Goal: Task Accomplishment & Management: Use online tool/utility

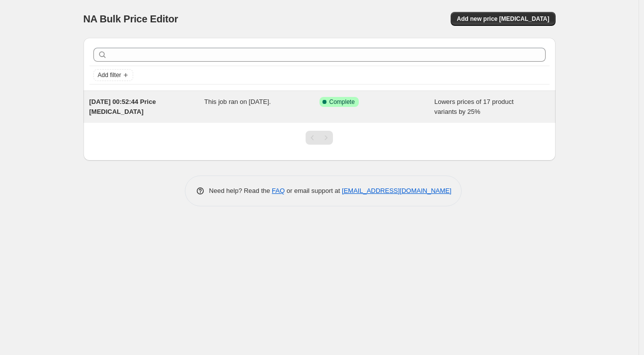
click at [425, 112] on div "Success Complete Complete" at bounding box center [376, 107] width 115 height 20
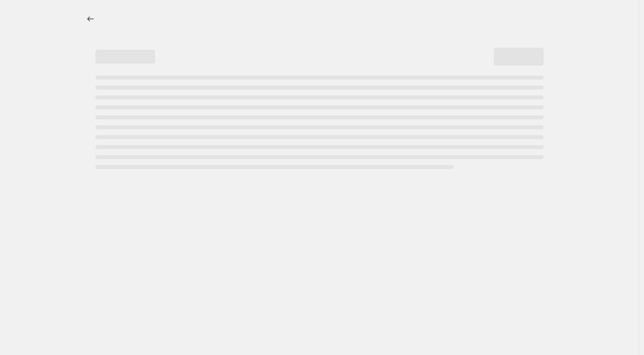
select select "percentage"
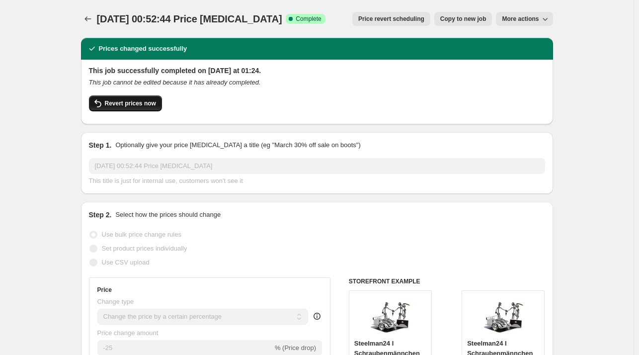
click at [146, 108] on button "Revert prices now" at bounding box center [125, 103] width 73 height 16
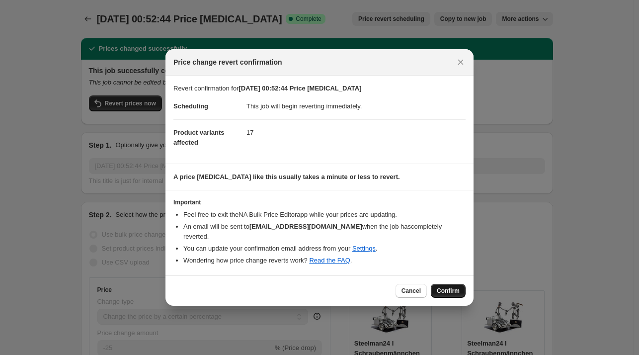
click at [445, 287] on span "Confirm" at bounding box center [447, 291] width 23 height 8
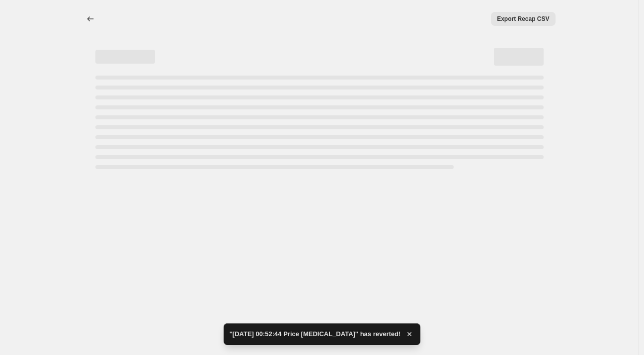
select select "percentage"
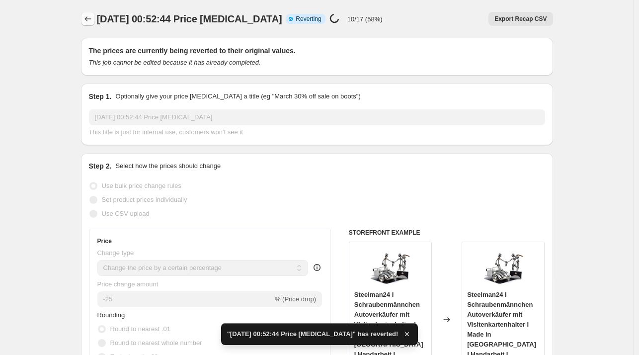
click at [86, 24] on button "Price change jobs" at bounding box center [88, 19] width 14 height 14
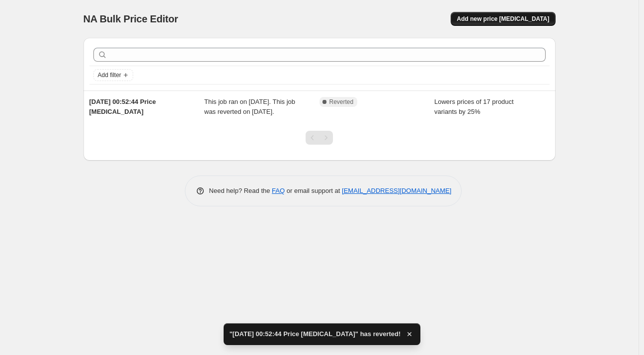
click at [530, 20] on span "Add new price [MEDICAL_DATA]" at bounding box center [502, 19] width 92 height 8
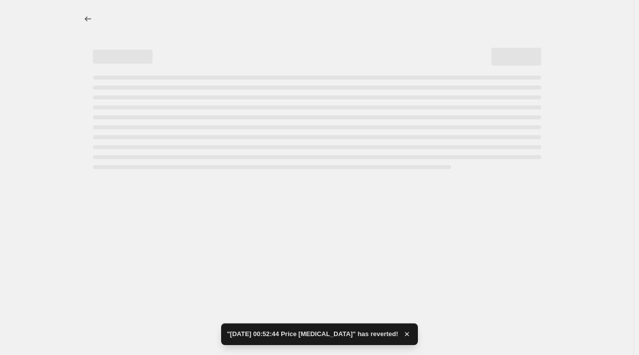
select select "percentage"
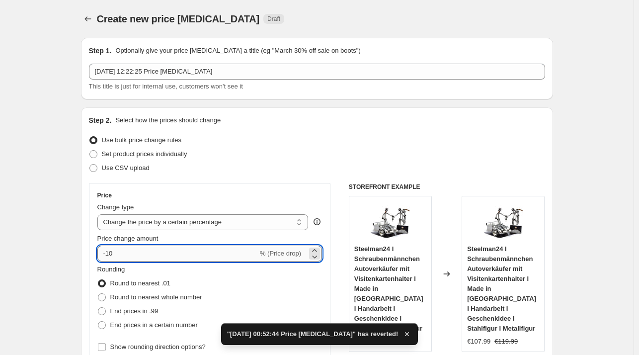
click at [202, 256] on input "-10" at bounding box center [177, 253] width 160 height 16
type input "-1"
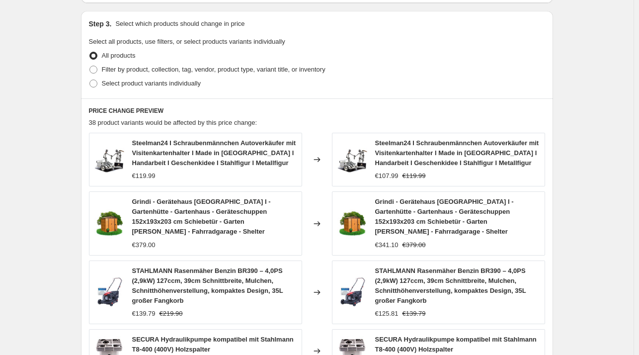
scroll to position [693, 0]
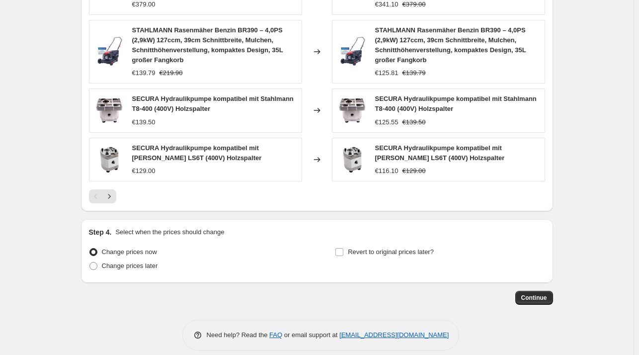
type input "-29"
click at [550, 290] on button "Continue" at bounding box center [534, 297] width 38 height 14
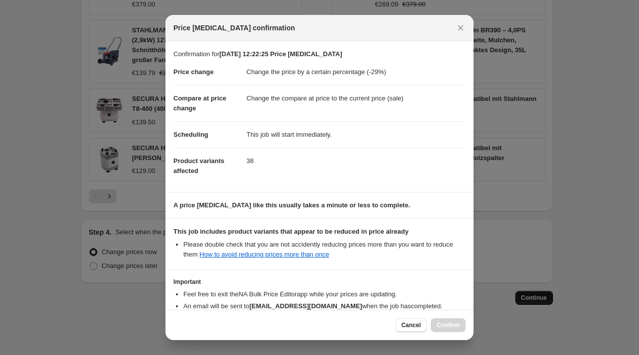
scroll to position [63, 0]
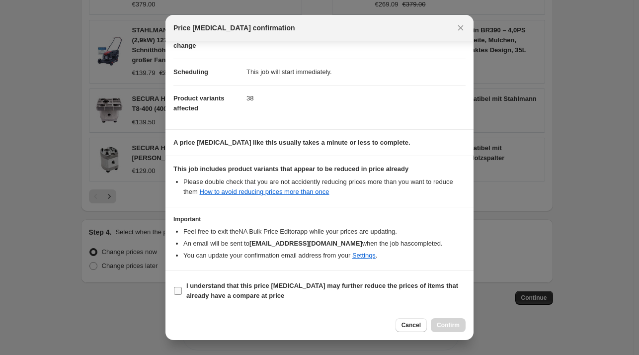
click at [250, 292] on b "I understand that this price change job may further reduce the prices of items …" at bounding box center [322, 290] width 272 height 17
click at [182, 292] on input "I understand that this price change job may further reduce the prices of items …" at bounding box center [178, 291] width 8 height 8
checkbox input "true"
click at [452, 323] on span "Confirm" at bounding box center [447, 325] width 23 height 8
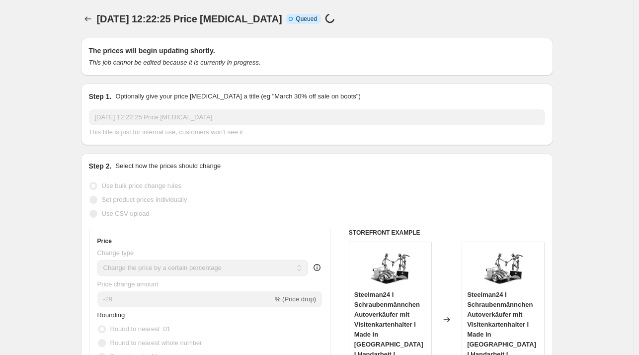
scroll to position [693, 0]
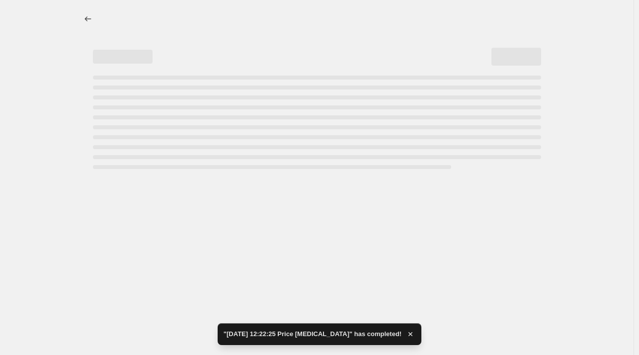
select select "percentage"
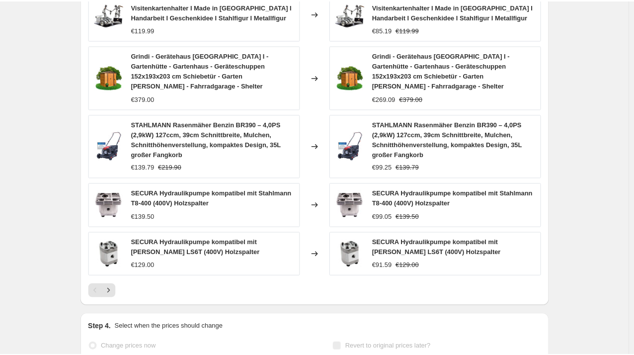
scroll to position [0, 0]
